Goal: Transaction & Acquisition: Download file/media

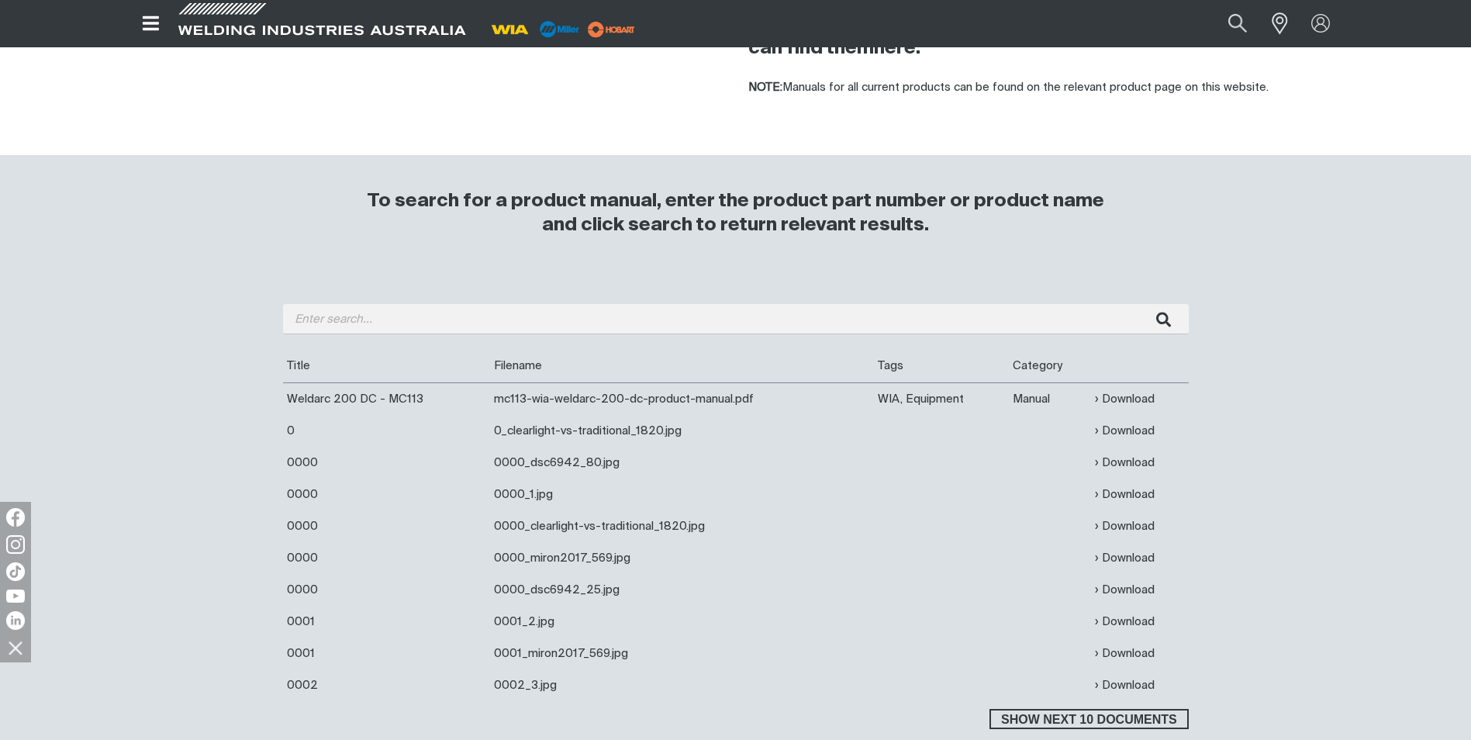
scroll to position [310, 0]
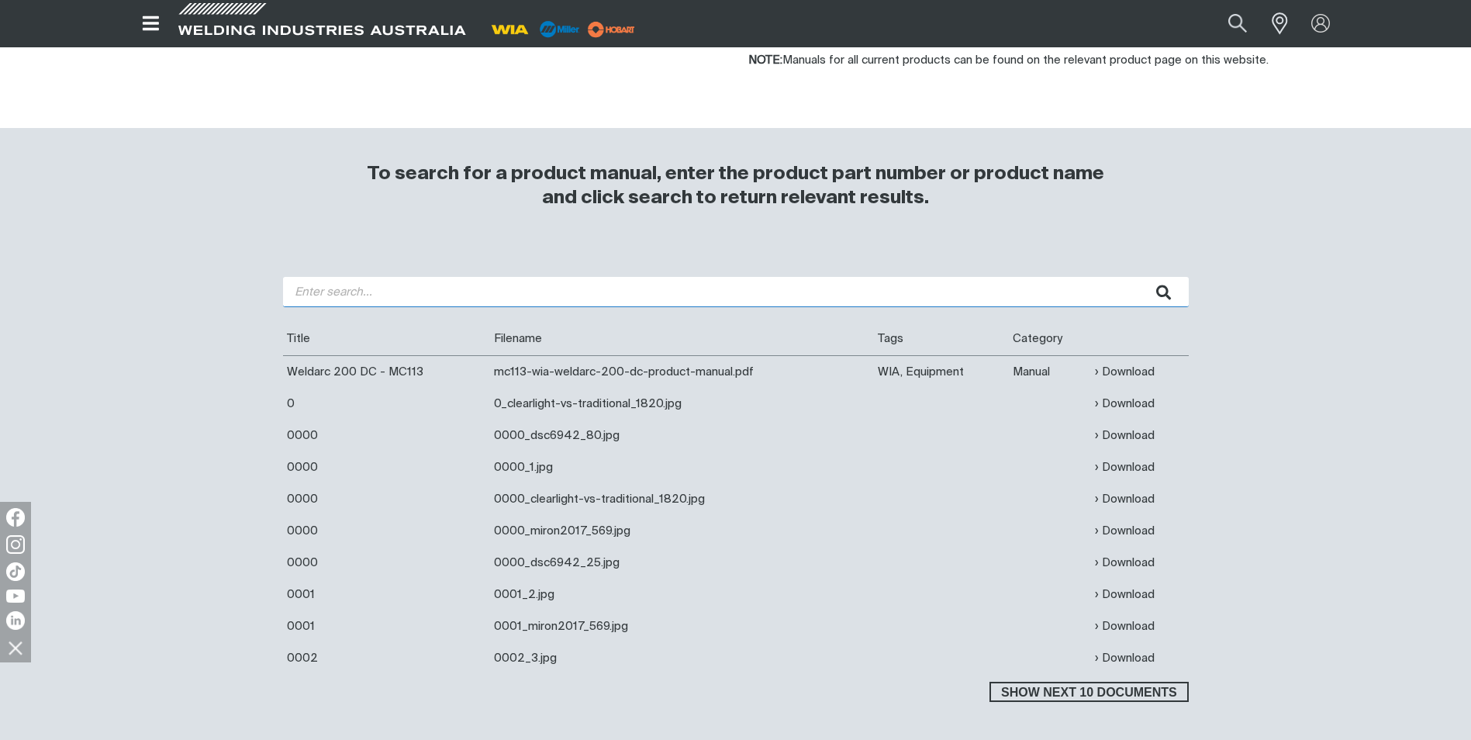
click at [515, 289] on input "search" at bounding box center [736, 292] width 906 height 30
paste input "WF006"
click at [1140, 277] on button "submit" at bounding box center [1164, 292] width 49 height 30
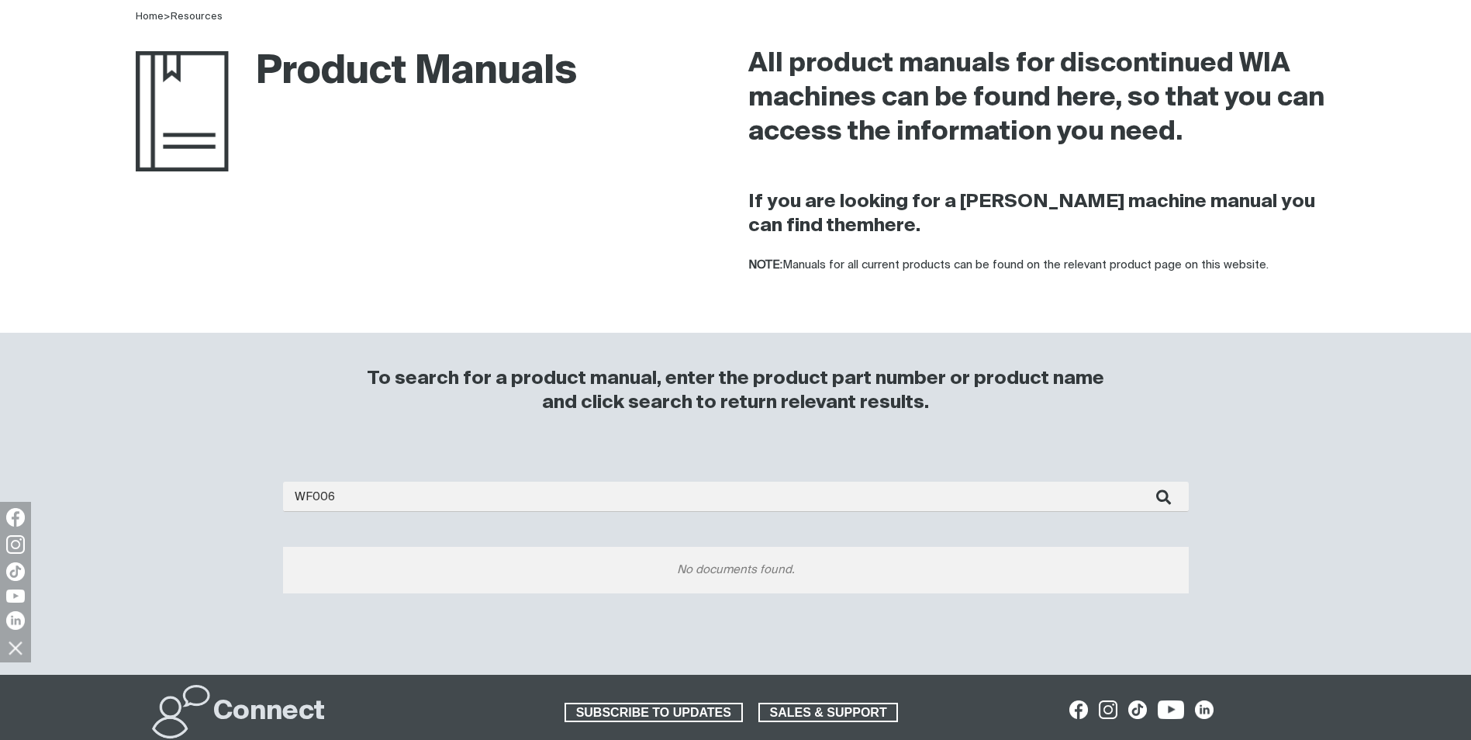
scroll to position [233, 0]
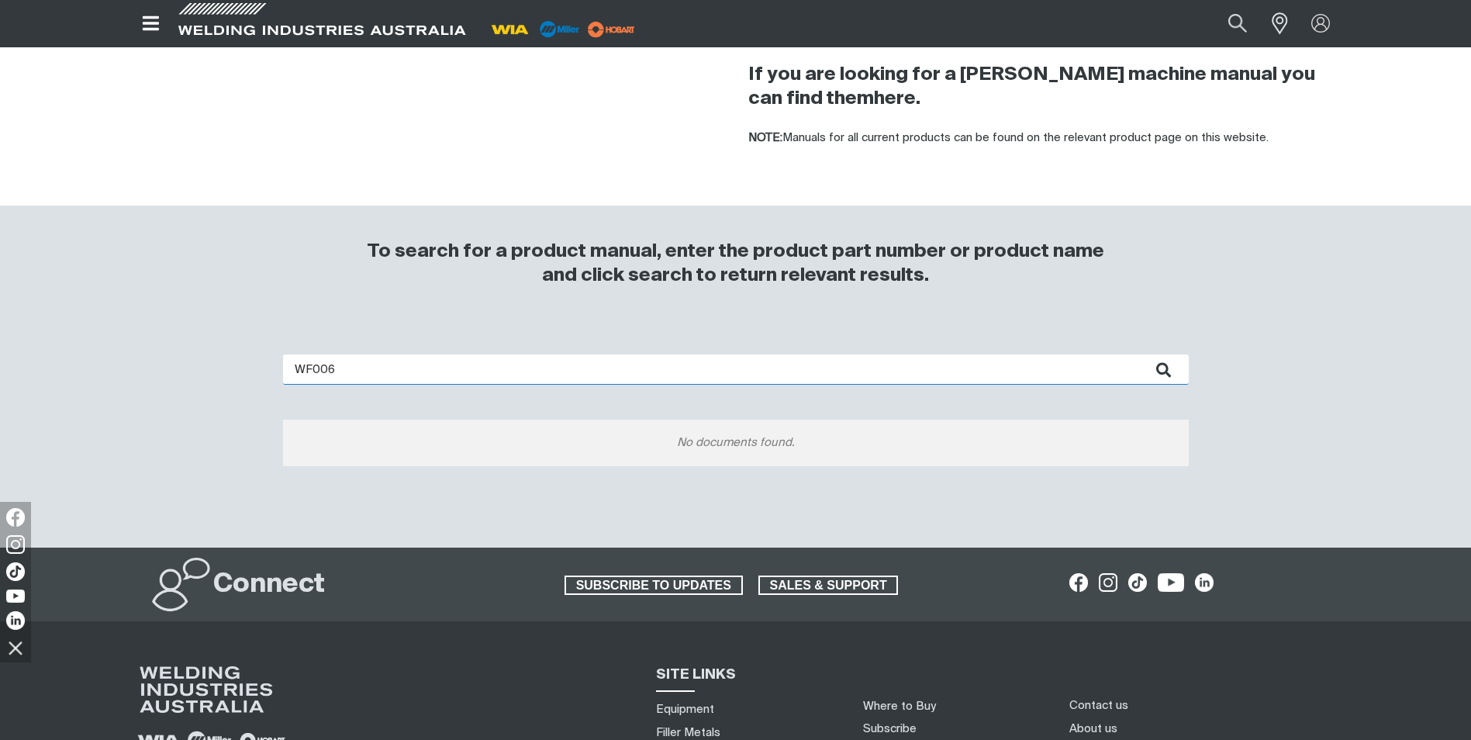
drag, startPoint x: 470, startPoint y: 372, endPoint x: 153, endPoint y: 372, distance: 317.1
click at [153, 372] on div "WF006 No documents found." at bounding box center [736, 435] width 1240 height 224
type input "150"
click at [1140, 354] on button "submit" at bounding box center [1164, 369] width 49 height 30
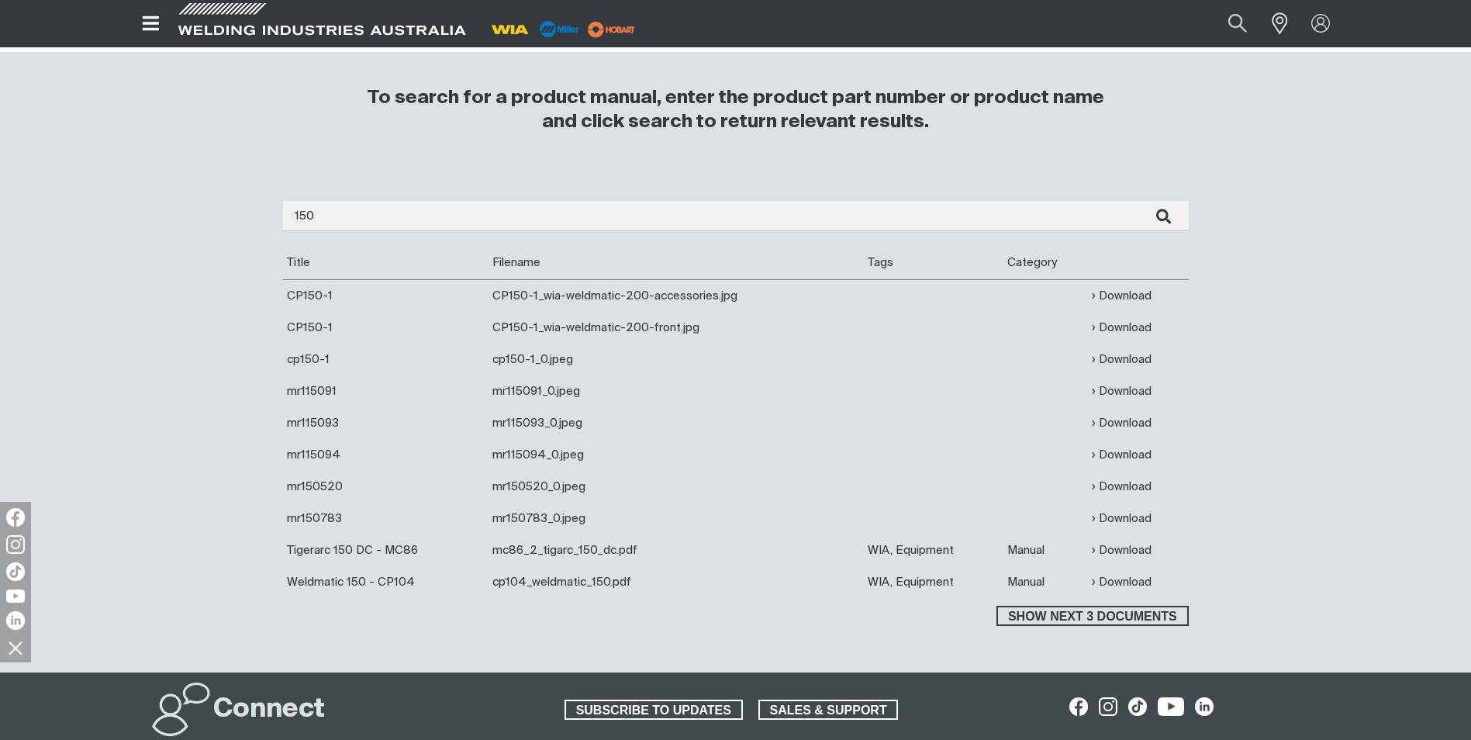
scroll to position [388, 0]
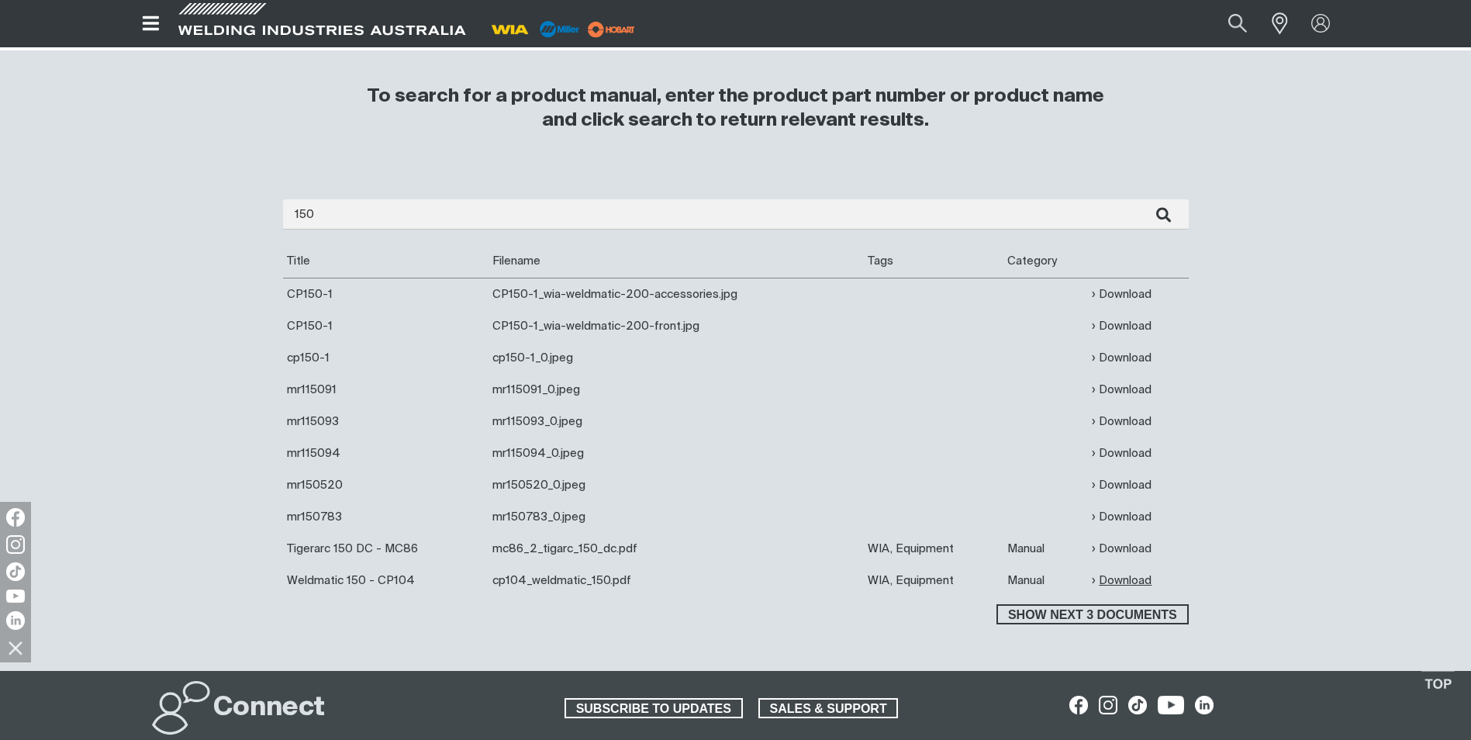
click at [1110, 584] on link "Download" at bounding box center [1122, 580] width 60 height 18
